Goal: Navigation & Orientation: Find specific page/section

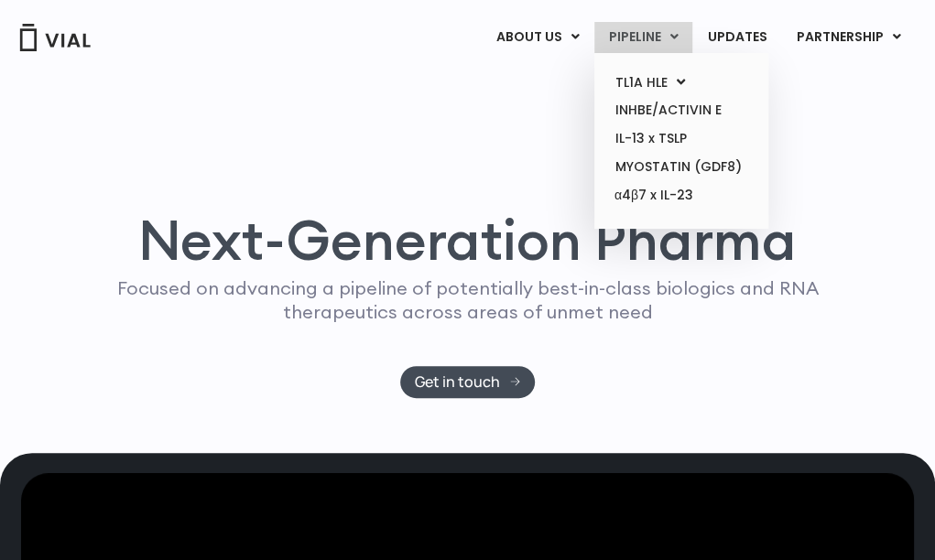
click at [609, 49] on link "PIPELINE" at bounding box center [643, 37] width 98 height 31
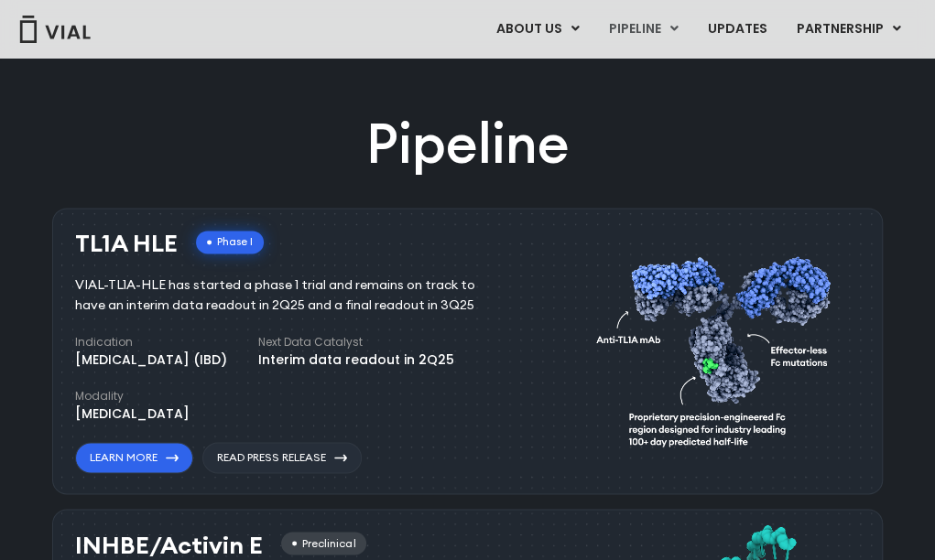
scroll to position [855, 0]
